Goal: Task Accomplishment & Management: Complete application form

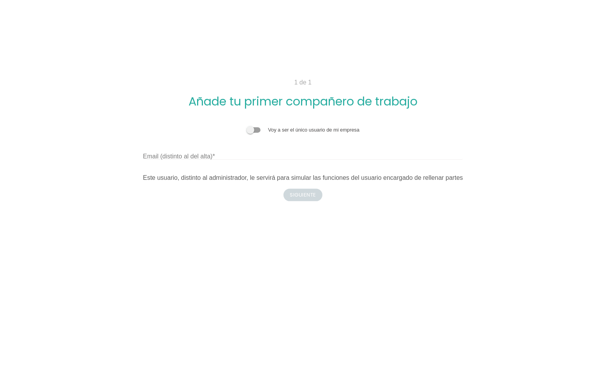
click at [187, 156] on label "Email (distinto al del alta)" at bounding box center [179, 156] width 72 height 9
click at [187, 156] on input "Email (distinto al del alta)" at bounding box center [303, 153] width 320 height 12
click at [250, 133] on span at bounding box center [254, 129] width 14 height 5
click at [247, 126] on input "checkbox" at bounding box center [247, 126] width 0 height 0
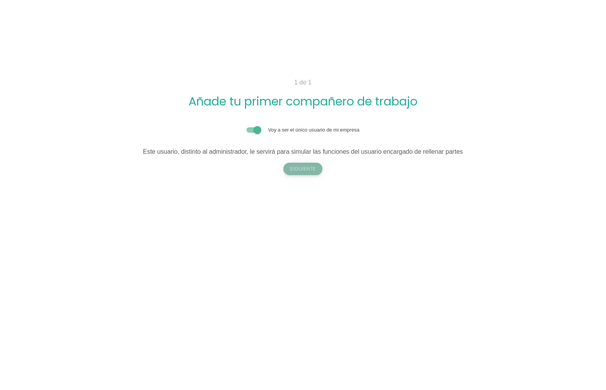
click at [306, 169] on button "Siguiente" at bounding box center [303, 169] width 39 height 12
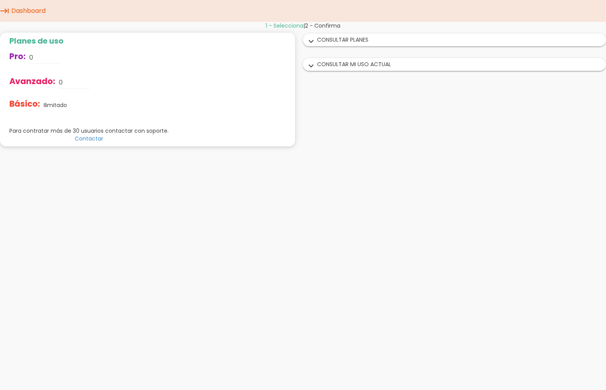
click at [349, 70] on div "expand_more CONSULTAR MI USO ACTUAL" at bounding box center [454, 64] width 302 height 12
click at [334, 69] on div "expand_more CONSULTAR MI USO ACTUAL" at bounding box center [450, 64] width 299 height 12
click at [331, 44] on div "expand_more CONSULTAR PLANES" at bounding box center [454, 40] width 302 height 12
